Goal: Task Accomplishment & Management: Manage account settings

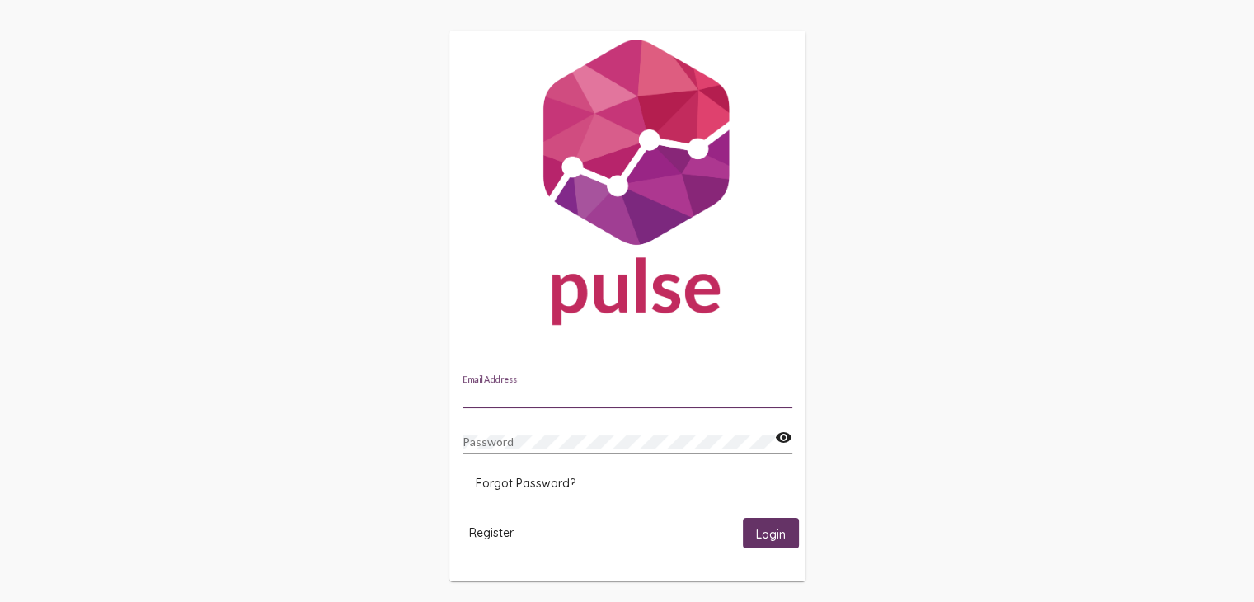
click at [564, 397] on input "Email Address" at bounding box center [627, 395] width 330 height 13
type input "samantharogers@dreamsforchange.org"
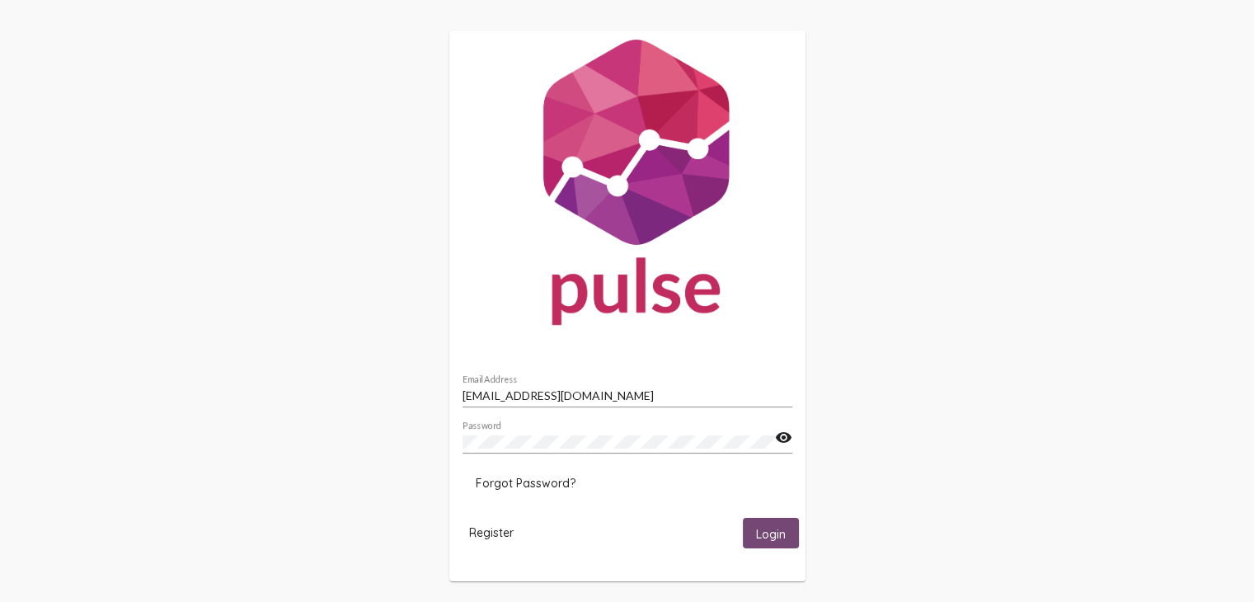
click at [768, 529] on span "Login" at bounding box center [771, 533] width 30 height 15
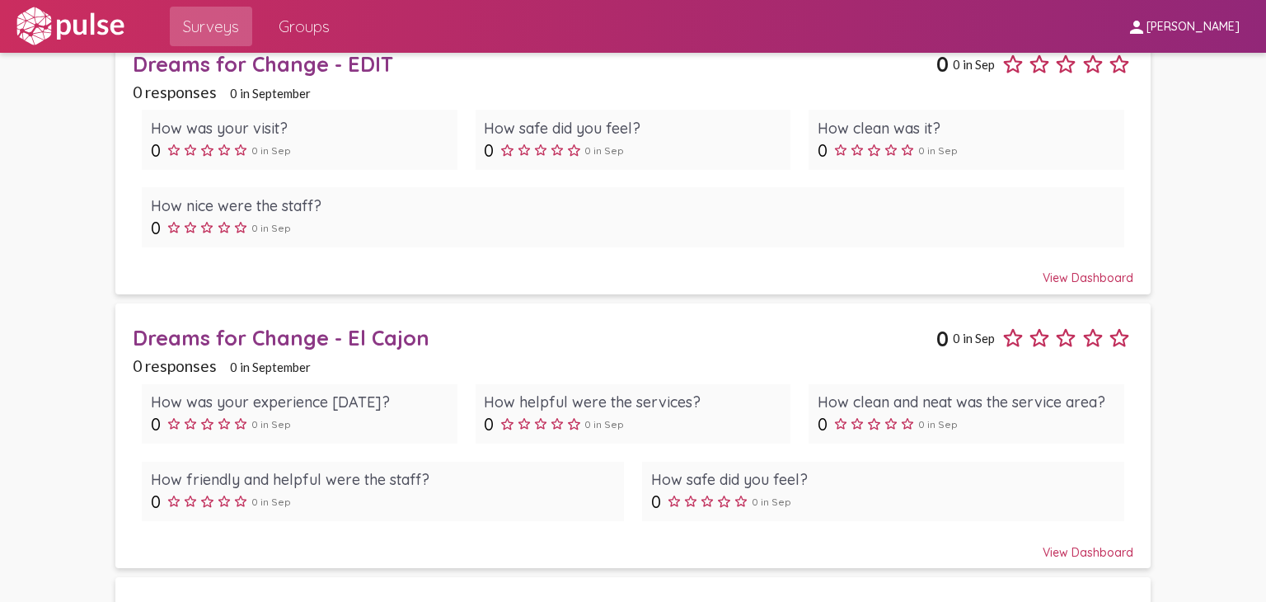
scroll to position [747, 0]
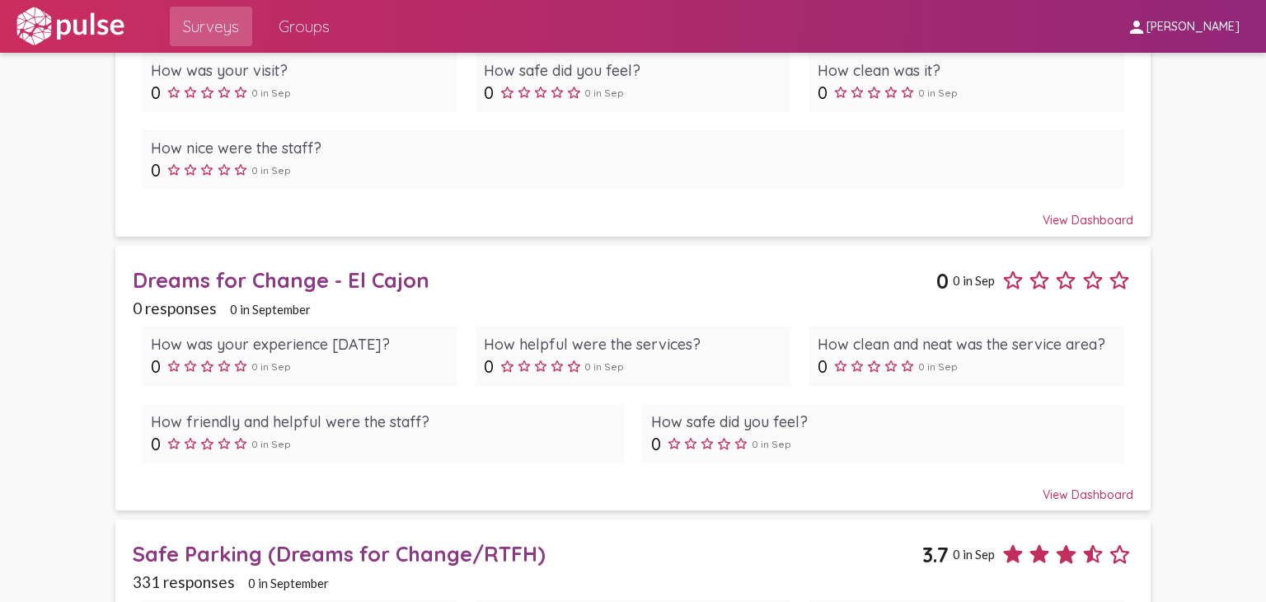
click at [334, 277] on div "Dreams for Change - El Cajon" at bounding box center [535, 280] width 804 height 26
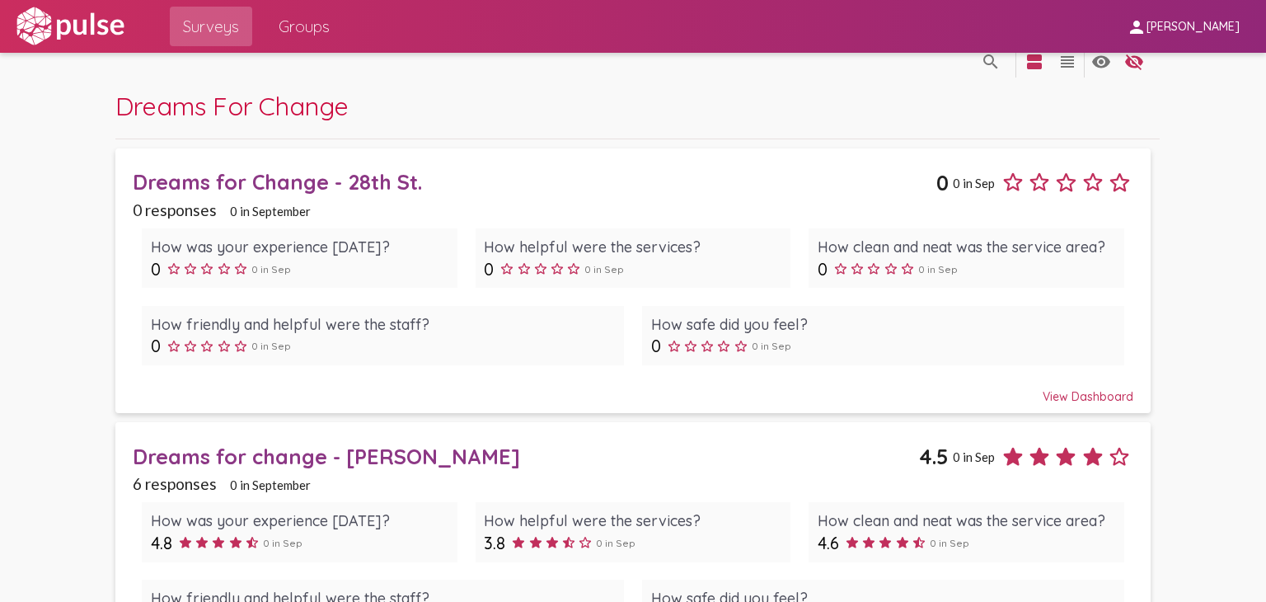
scroll to position [23, 0]
click at [298, 183] on div "Dreams for Change - 28th St." at bounding box center [535, 182] width 804 height 26
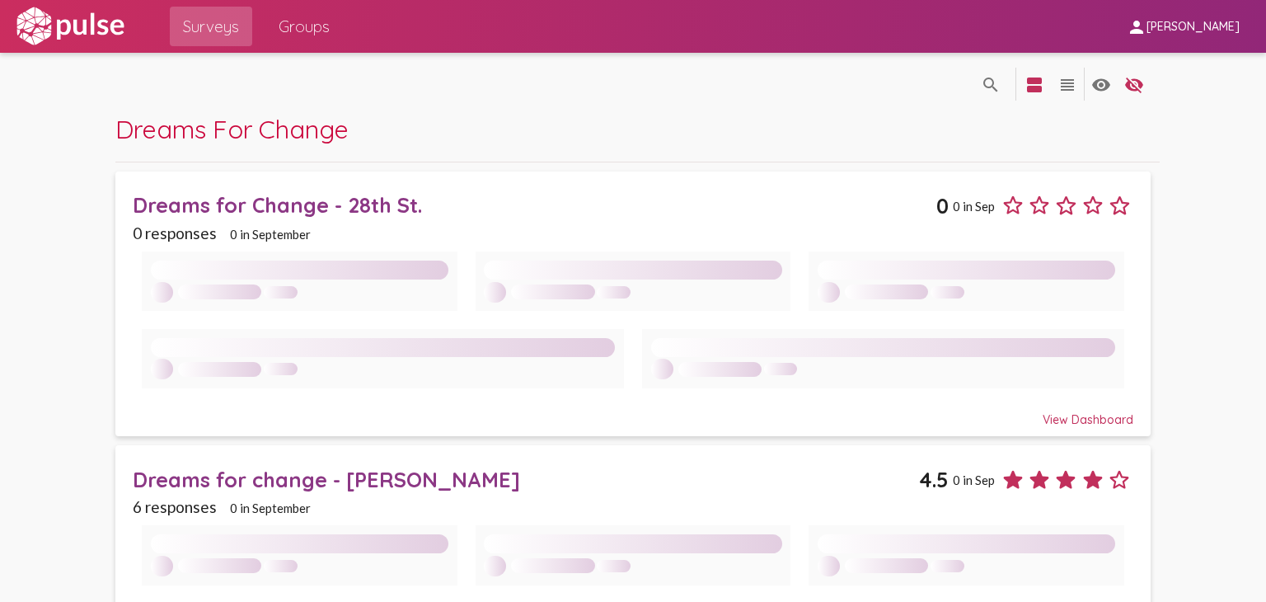
click at [434, 327] on div at bounding box center [633, 319] width 1001 height 155
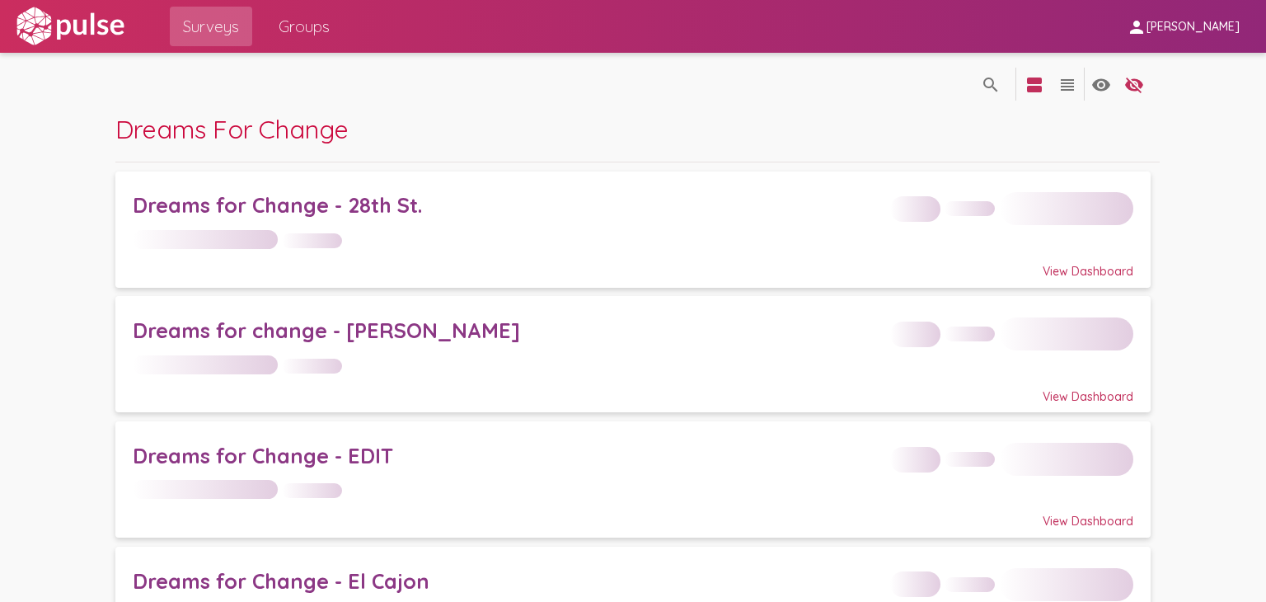
scroll to position [69, 0]
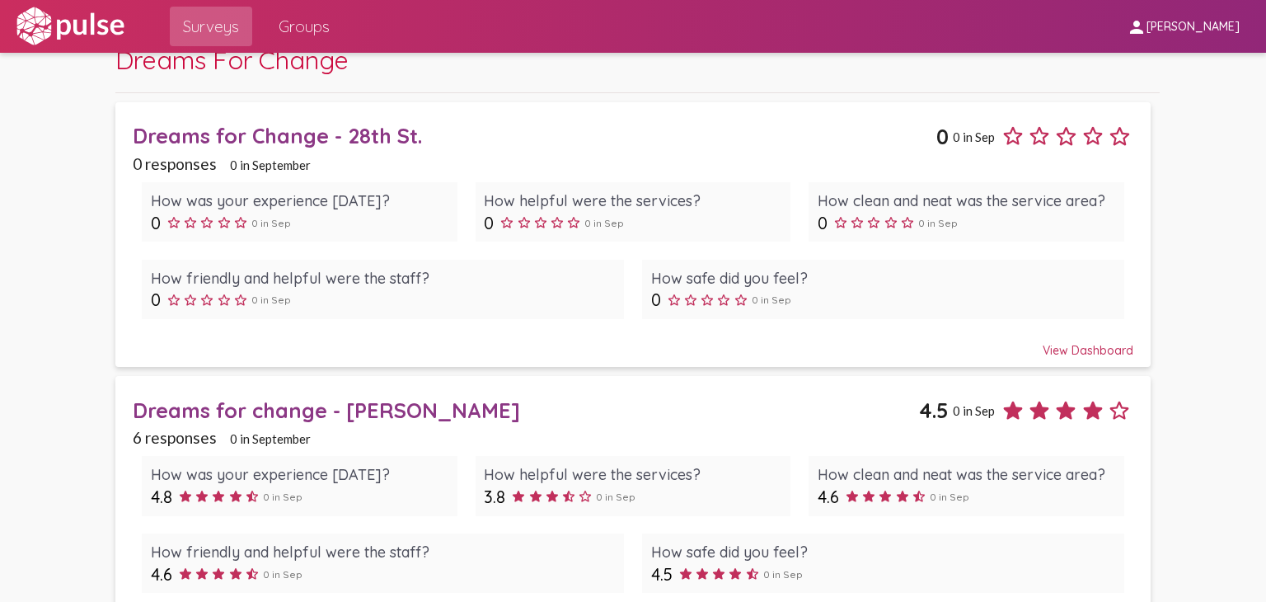
click at [475, 416] on div "Dreams for change - Bancroft" at bounding box center [526, 410] width 786 height 26
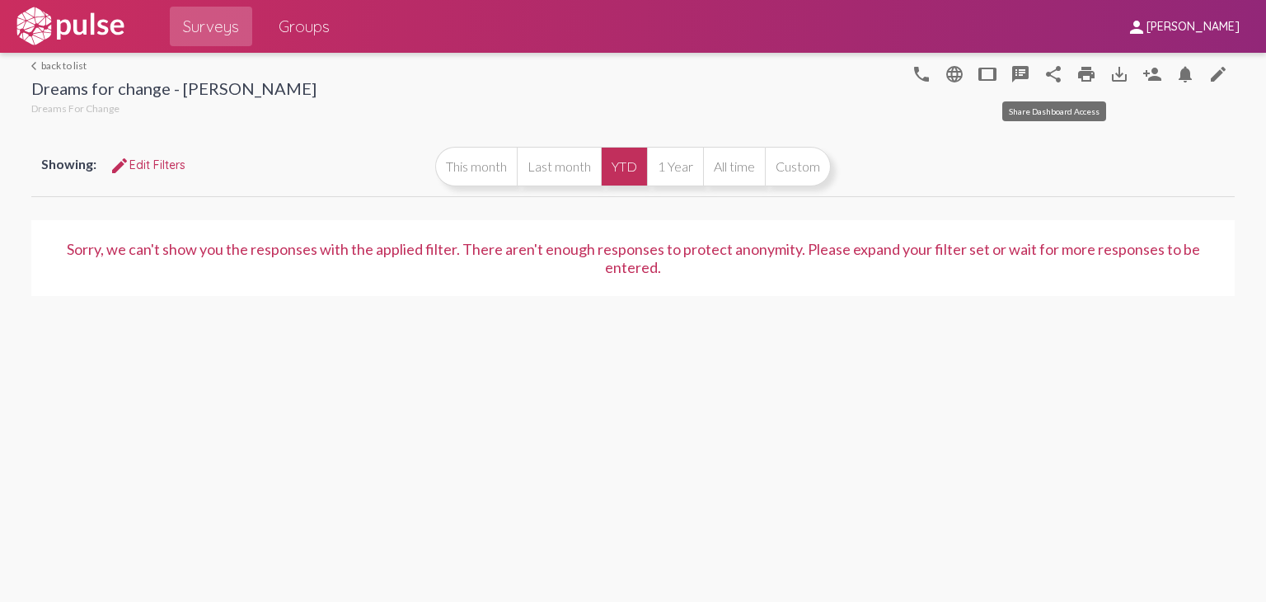
click at [1059, 77] on mat-icon "share" at bounding box center [1054, 74] width 20 height 20
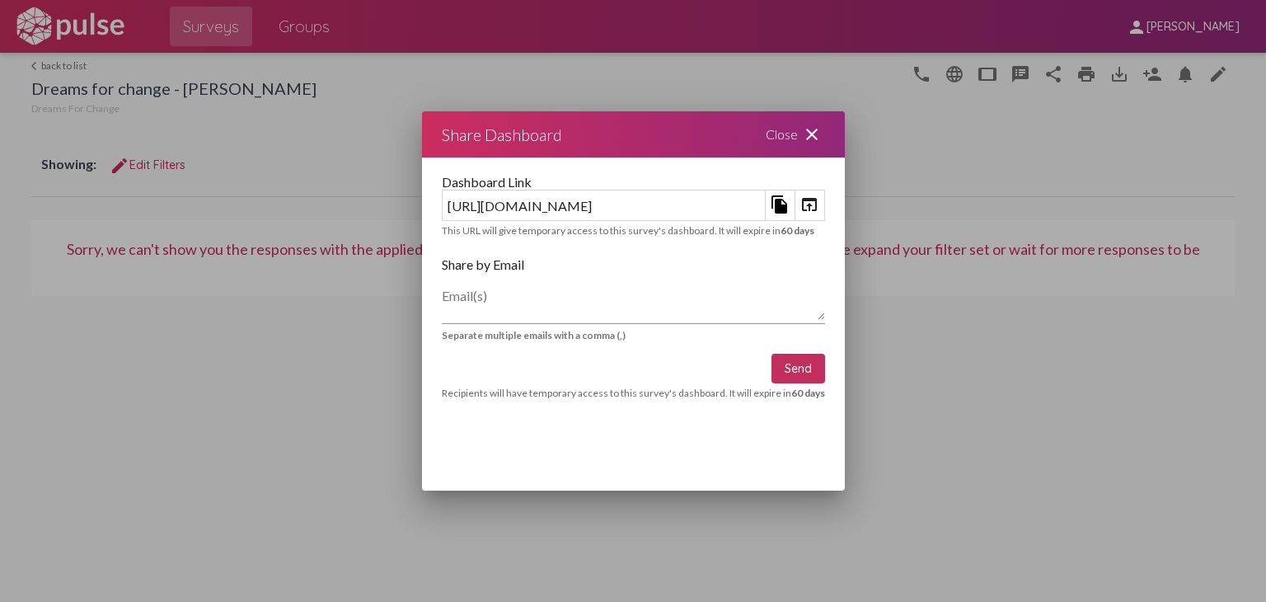
click at [822, 133] on mat-icon "close" at bounding box center [812, 134] width 20 height 20
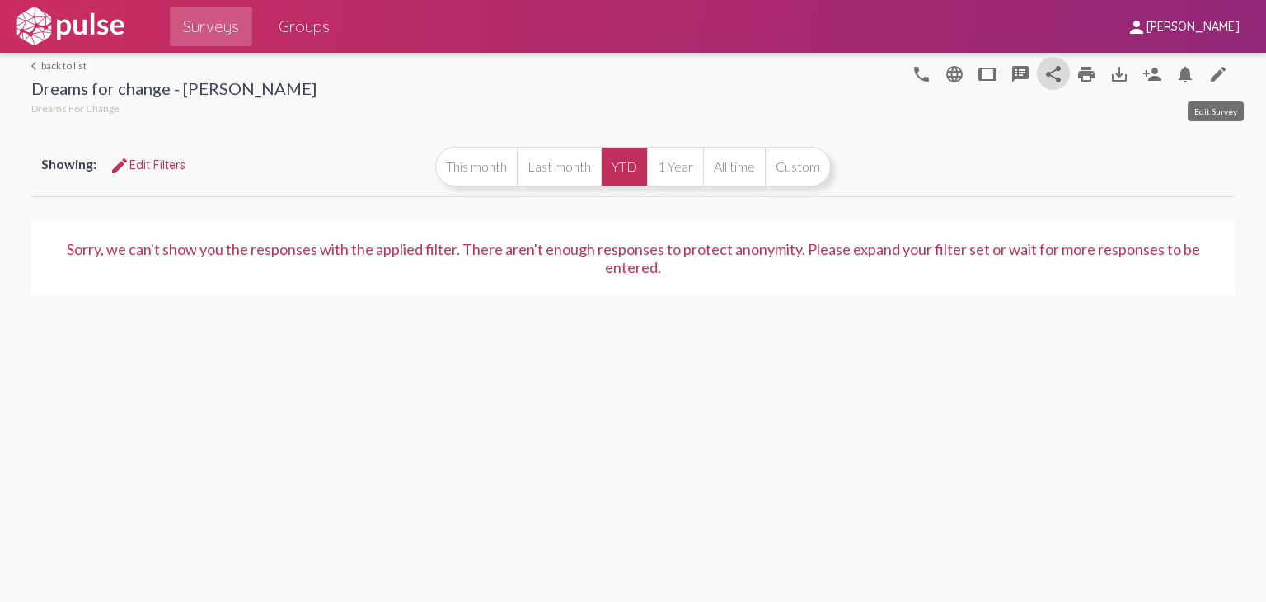
click at [1213, 77] on mat-icon "edit" at bounding box center [1219, 74] width 20 height 20
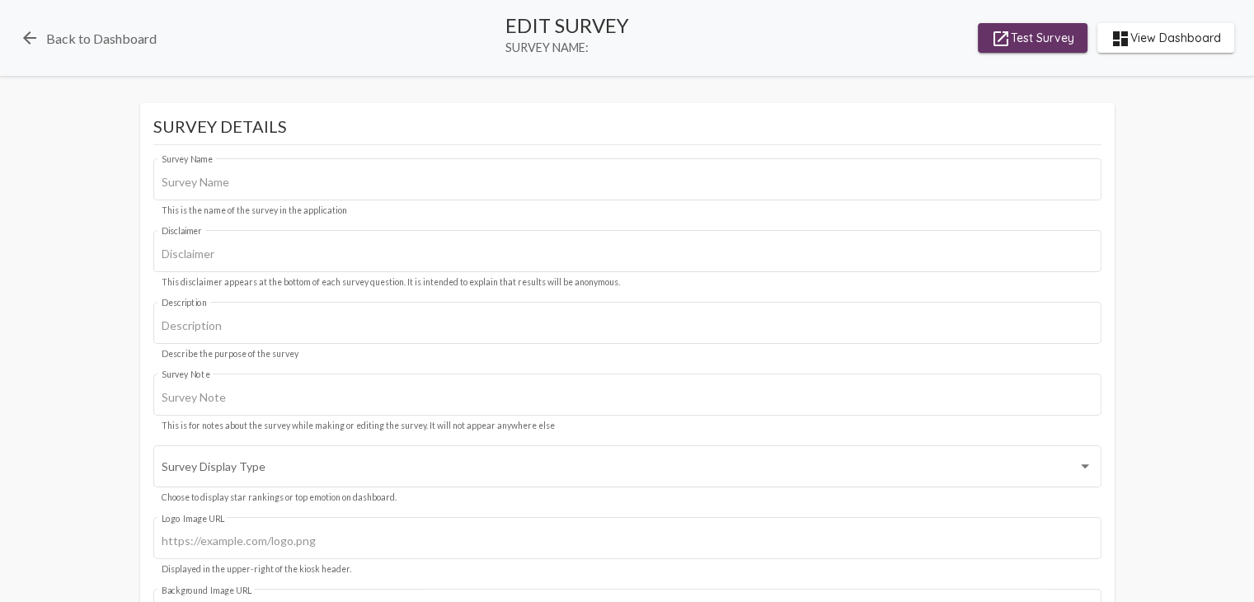
type input "Dreams for change - Bancroft"
type input "We value your privacy, your identity will remain anonymous."
type input "#c12f5c"
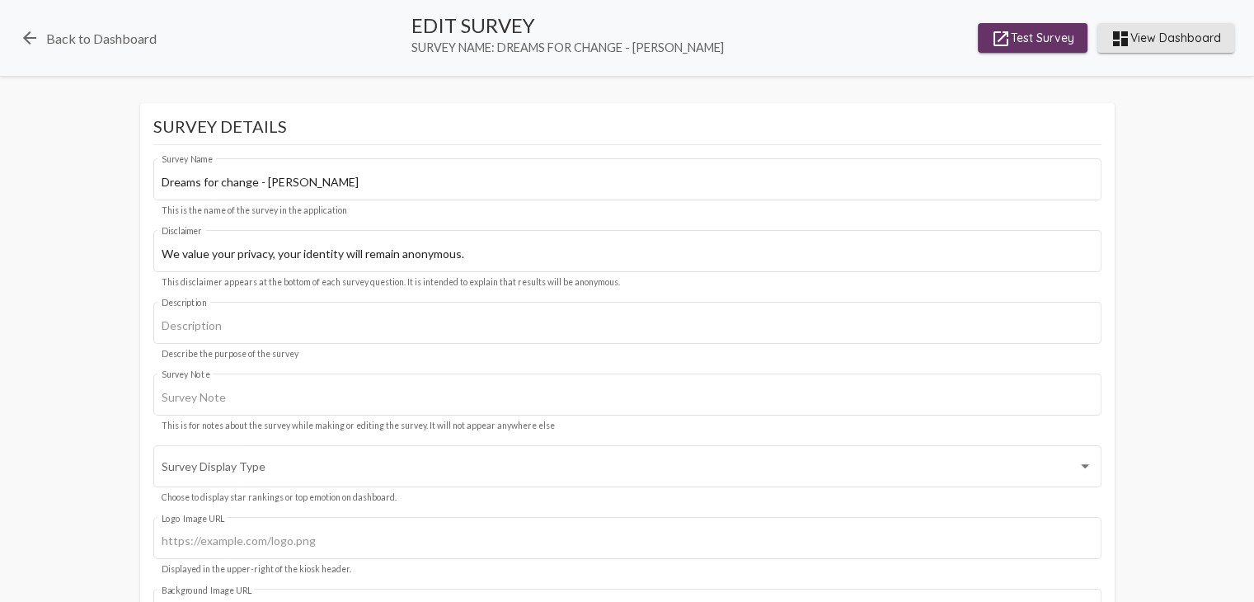
click at [1175, 35] on span "dashboard View Dashboard" at bounding box center [1165, 38] width 110 height 30
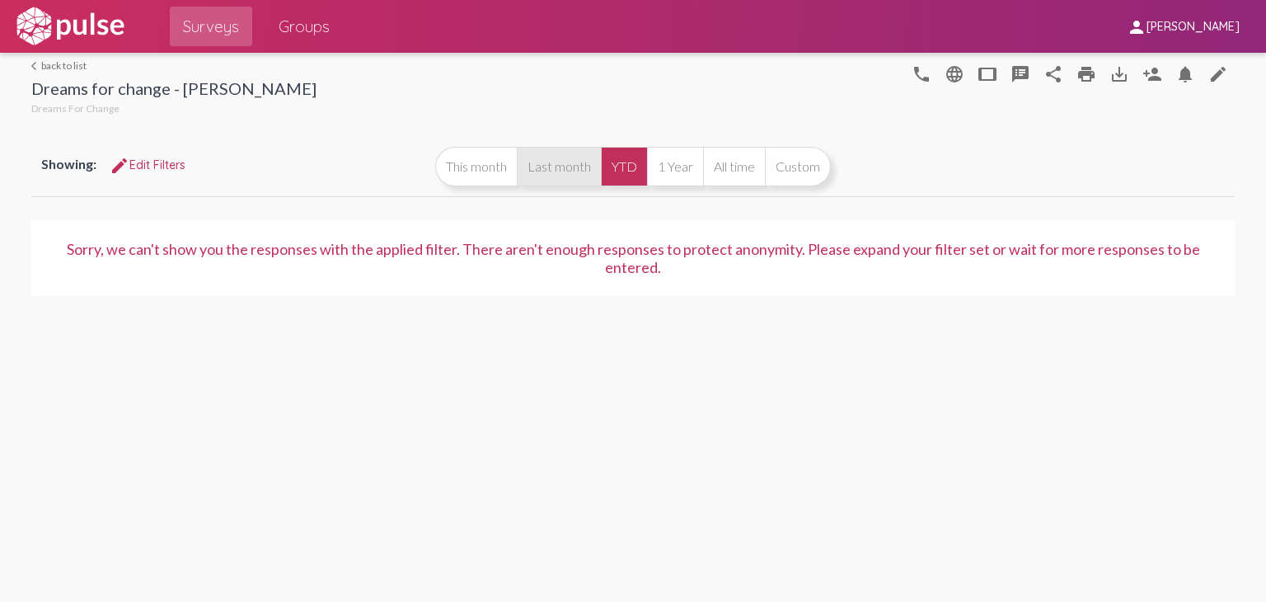
click at [528, 162] on button "Last month" at bounding box center [559, 167] width 84 height 40
